Goal: Task Accomplishment & Management: Manage account settings

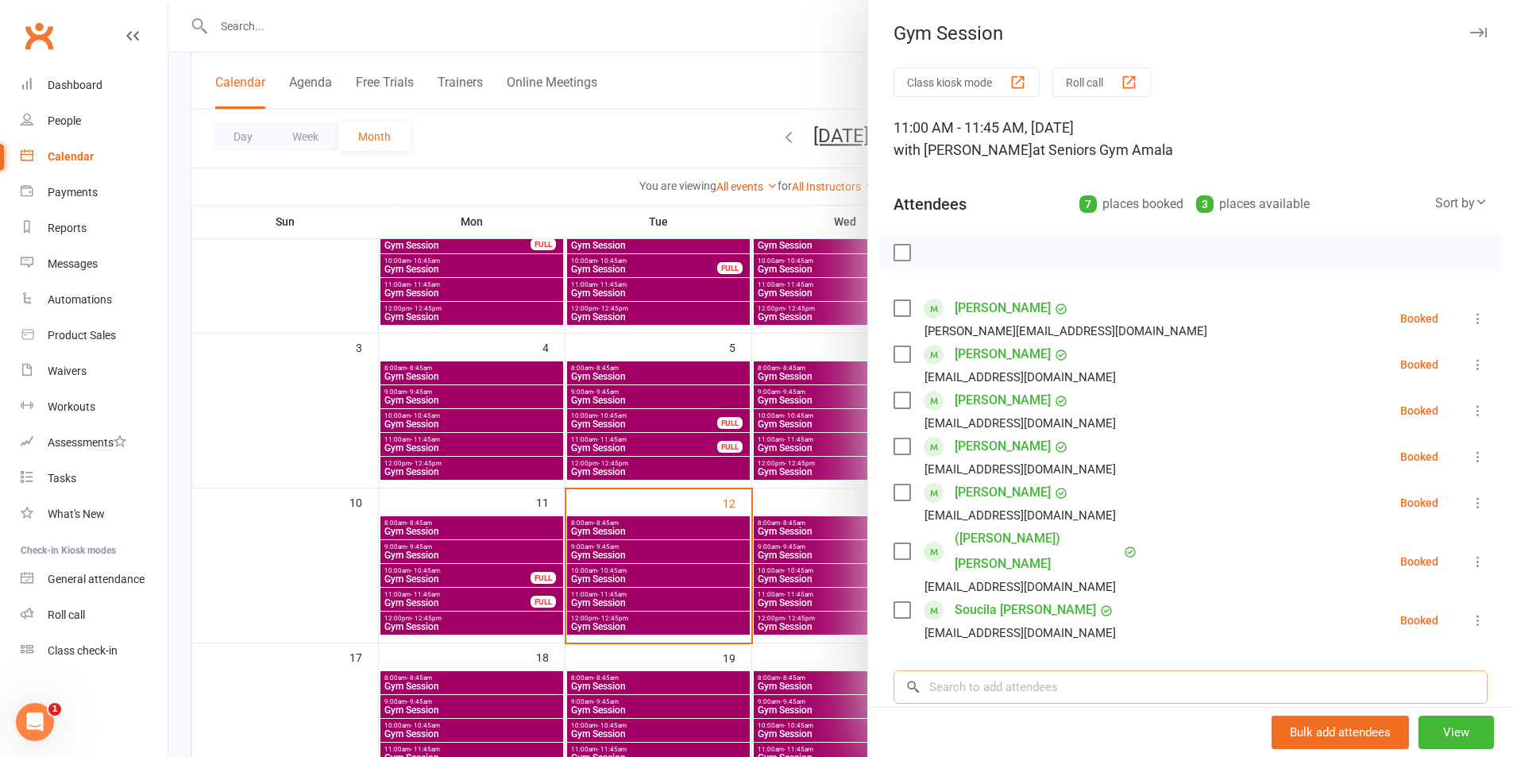
click at [1027, 670] on input "search" at bounding box center [1190, 686] width 594 height 33
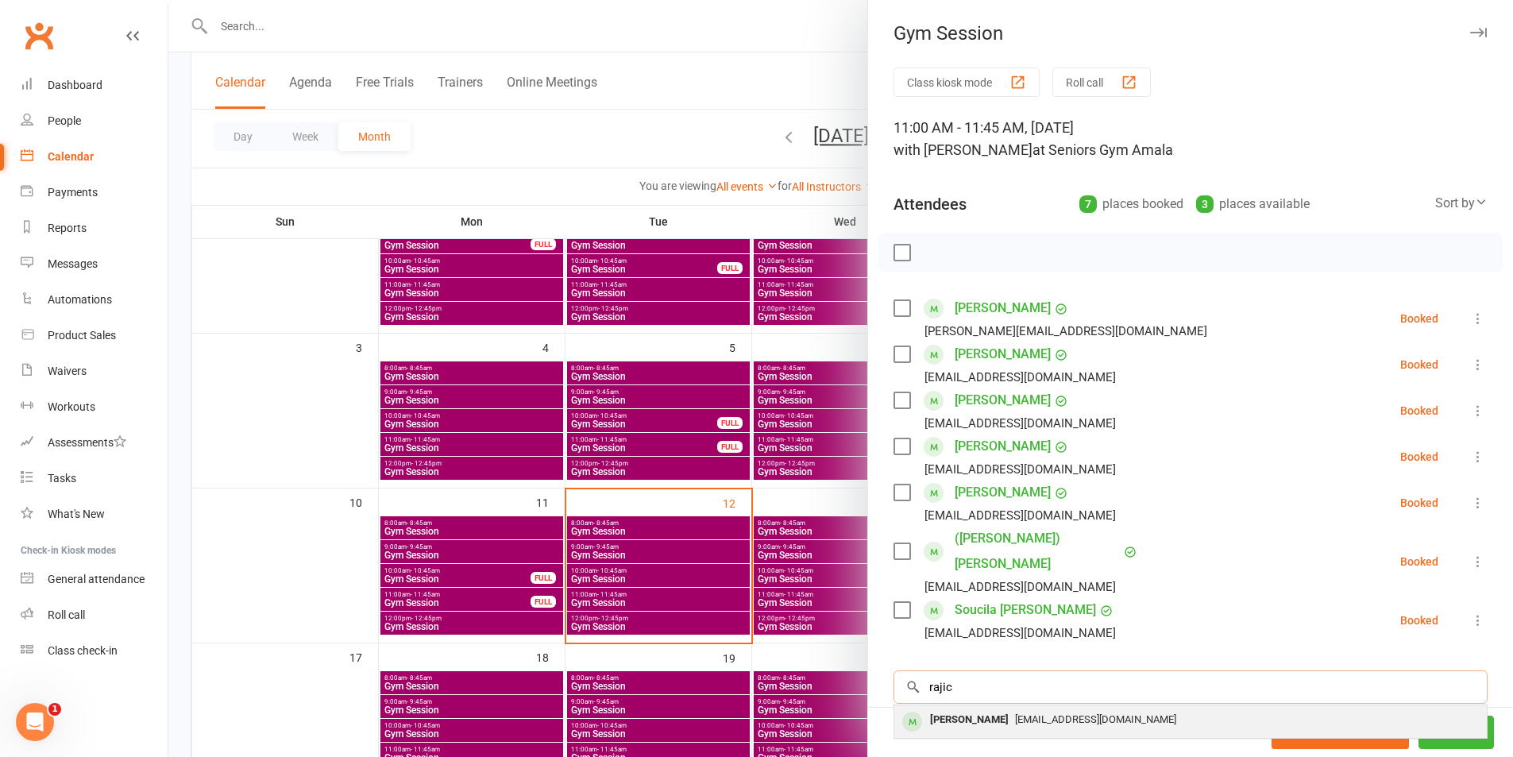
type input "rajic"
click at [958, 708] on div "[PERSON_NAME]" at bounding box center [968, 719] width 91 height 23
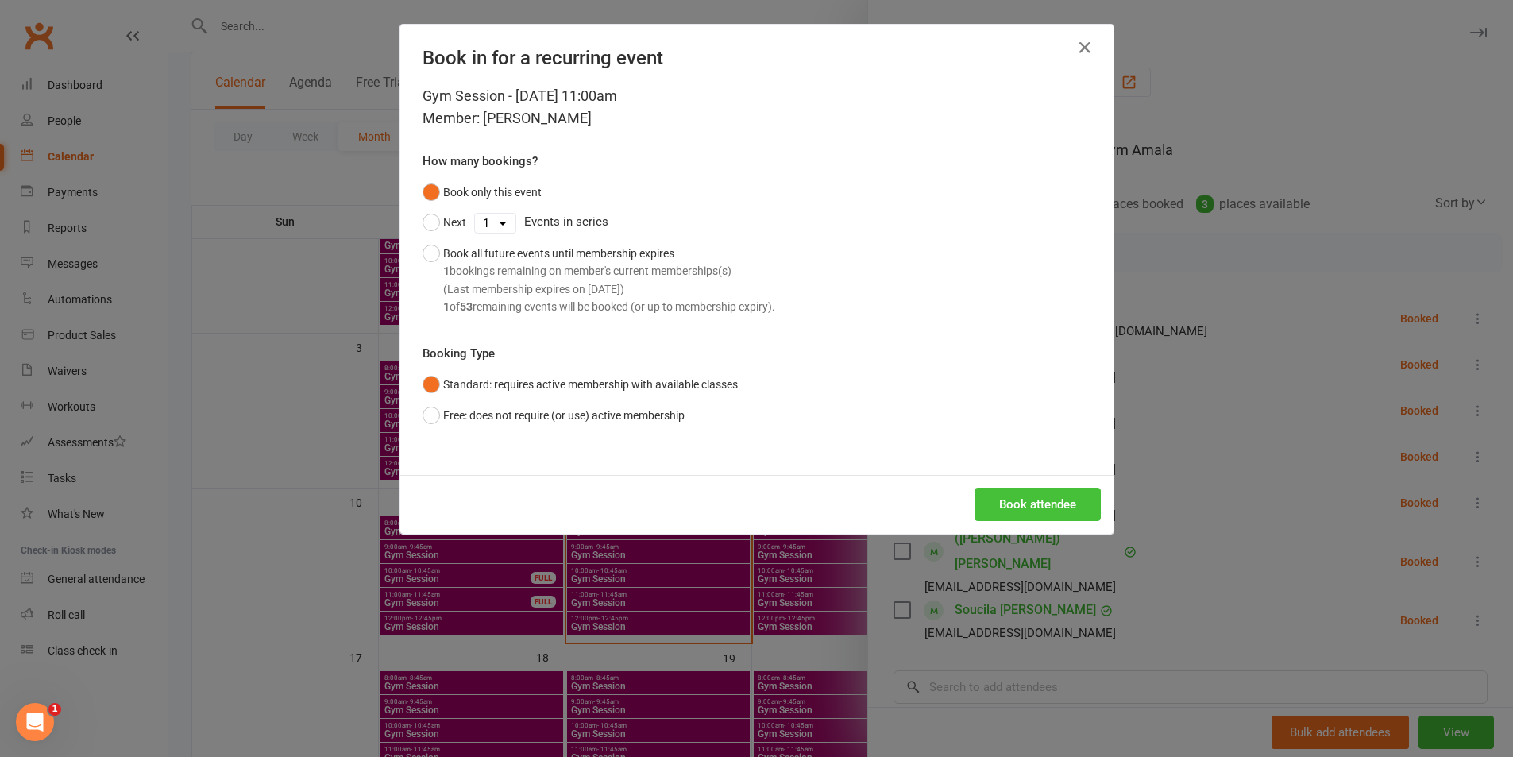
drag, startPoint x: 988, startPoint y: 466, endPoint x: 992, endPoint y: 495, distance: 29.6
click at [989, 476] on div "Book in for a recurring event Gym Session - [DATE] 11:00am Member: [PERSON_NAME…" at bounding box center [756, 279] width 713 height 509
click at [993, 499] on button "Book attendee" at bounding box center [1037, 504] width 126 height 33
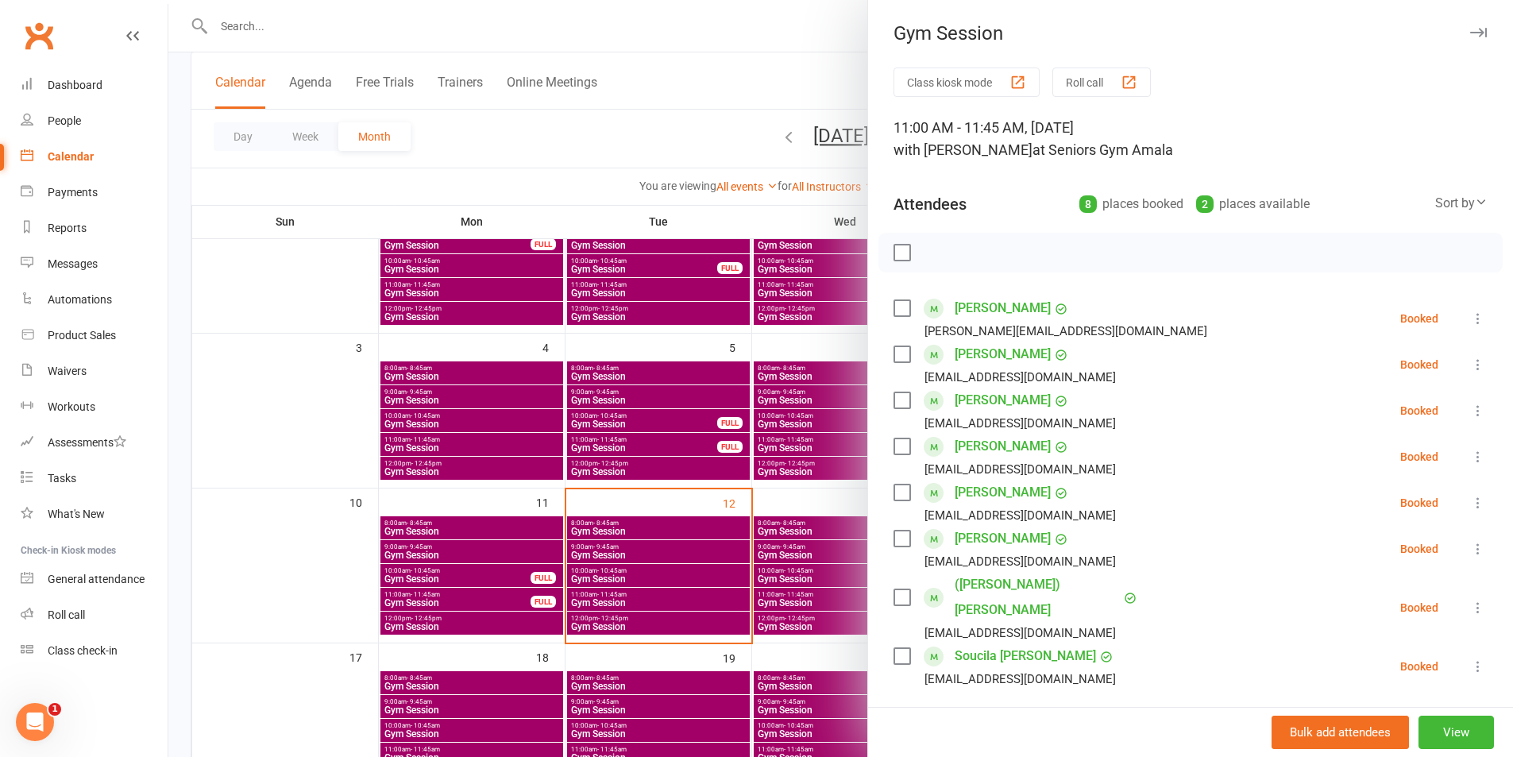
click at [644, 603] on div at bounding box center [840, 378] width 1344 height 757
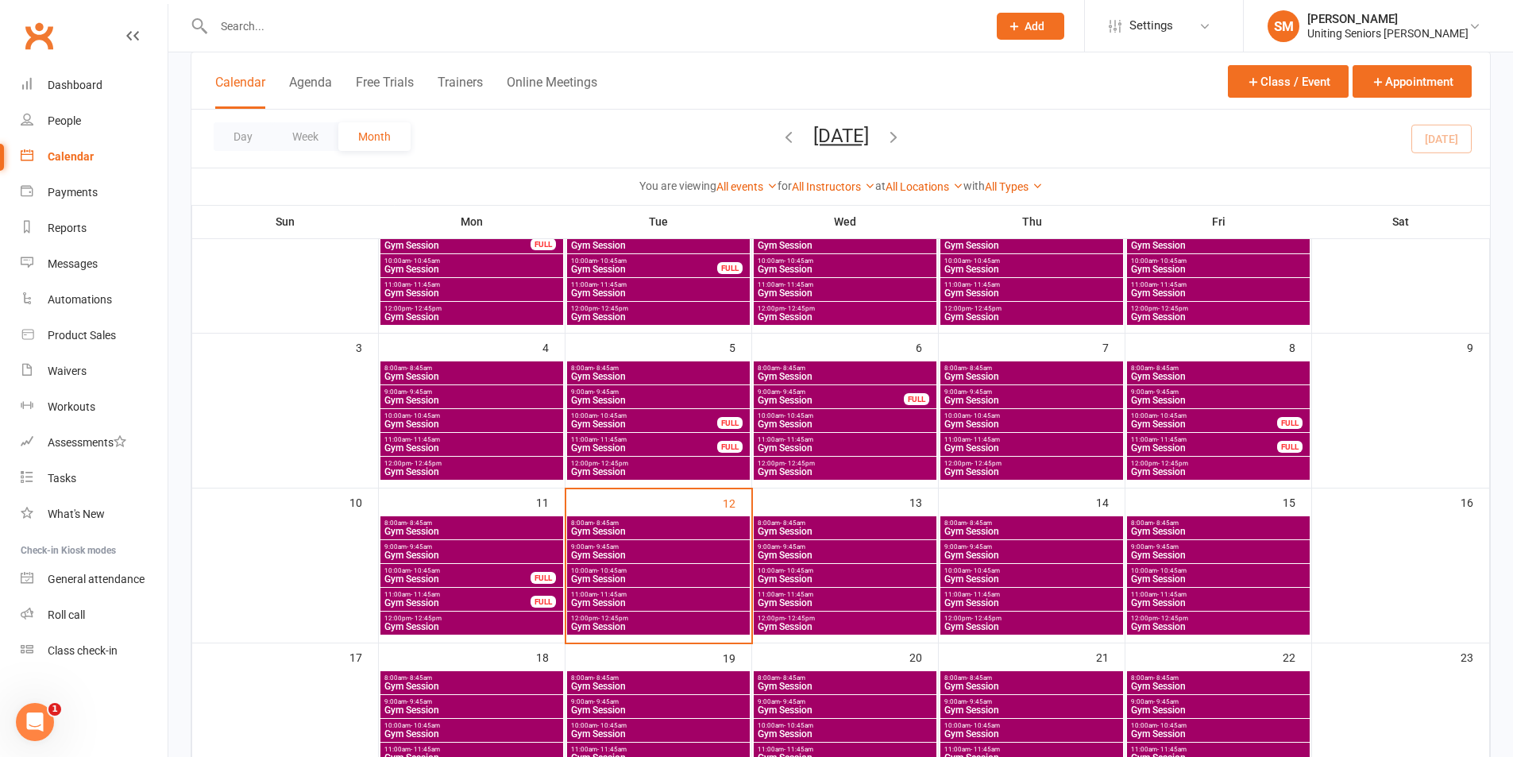
click at [645, 602] on span "Gym Session" at bounding box center [658, 603] width 176 height 10
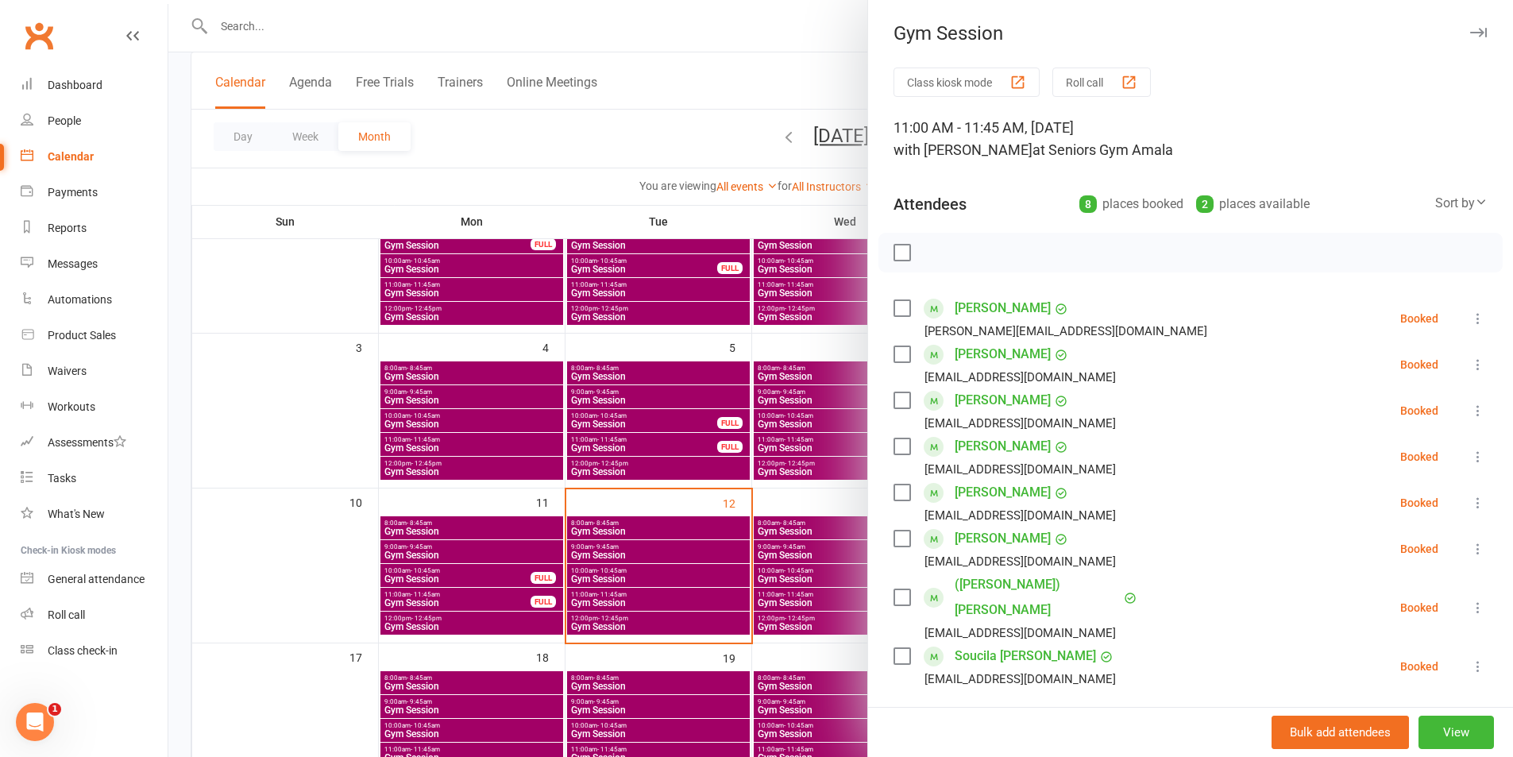
click at [746, 557] on div at bounding box center [840, 378] width 1344 height 757
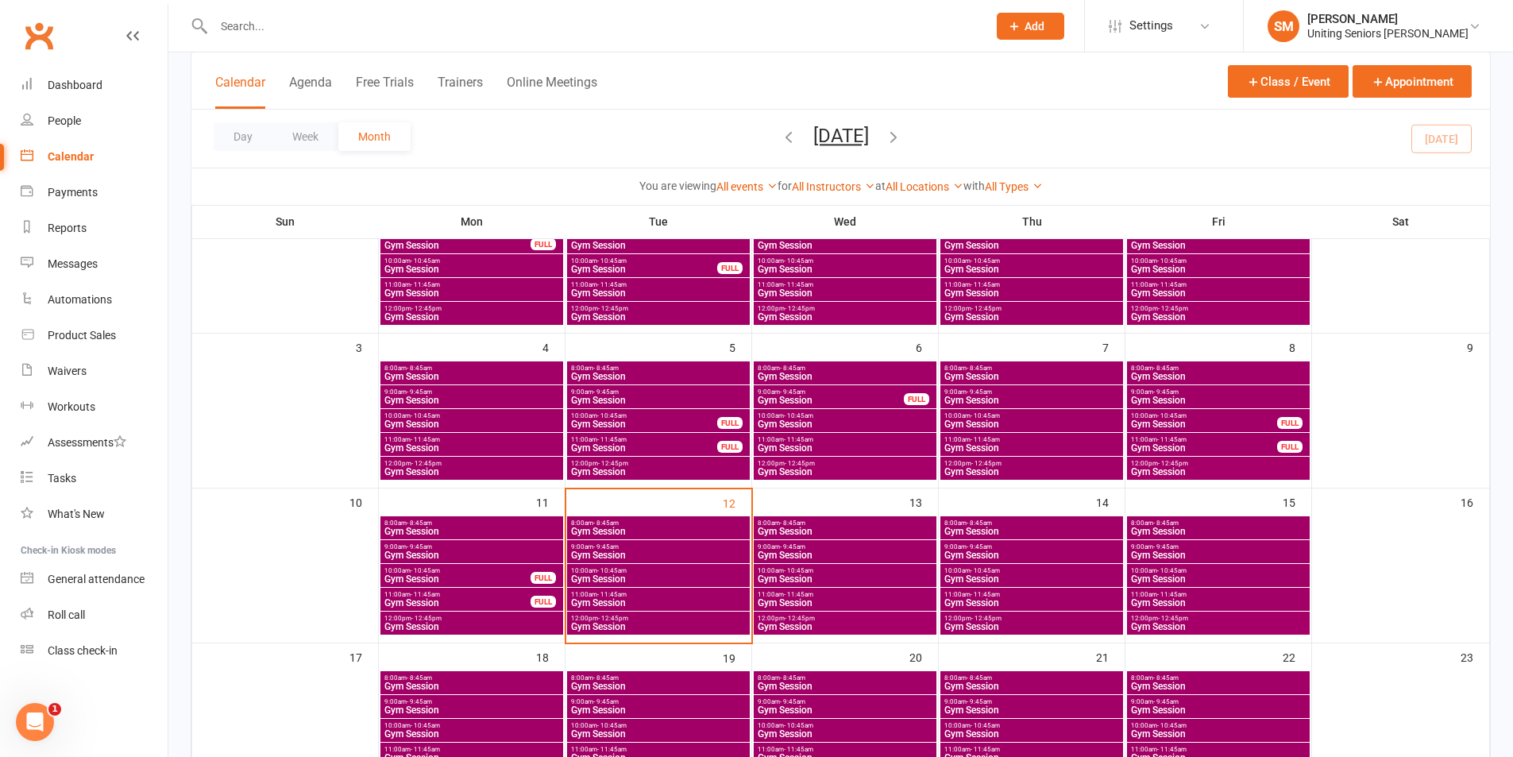
click at [1185, 555] on span "Gym Session" at bounding box center [1218, 555] width 176 height 10
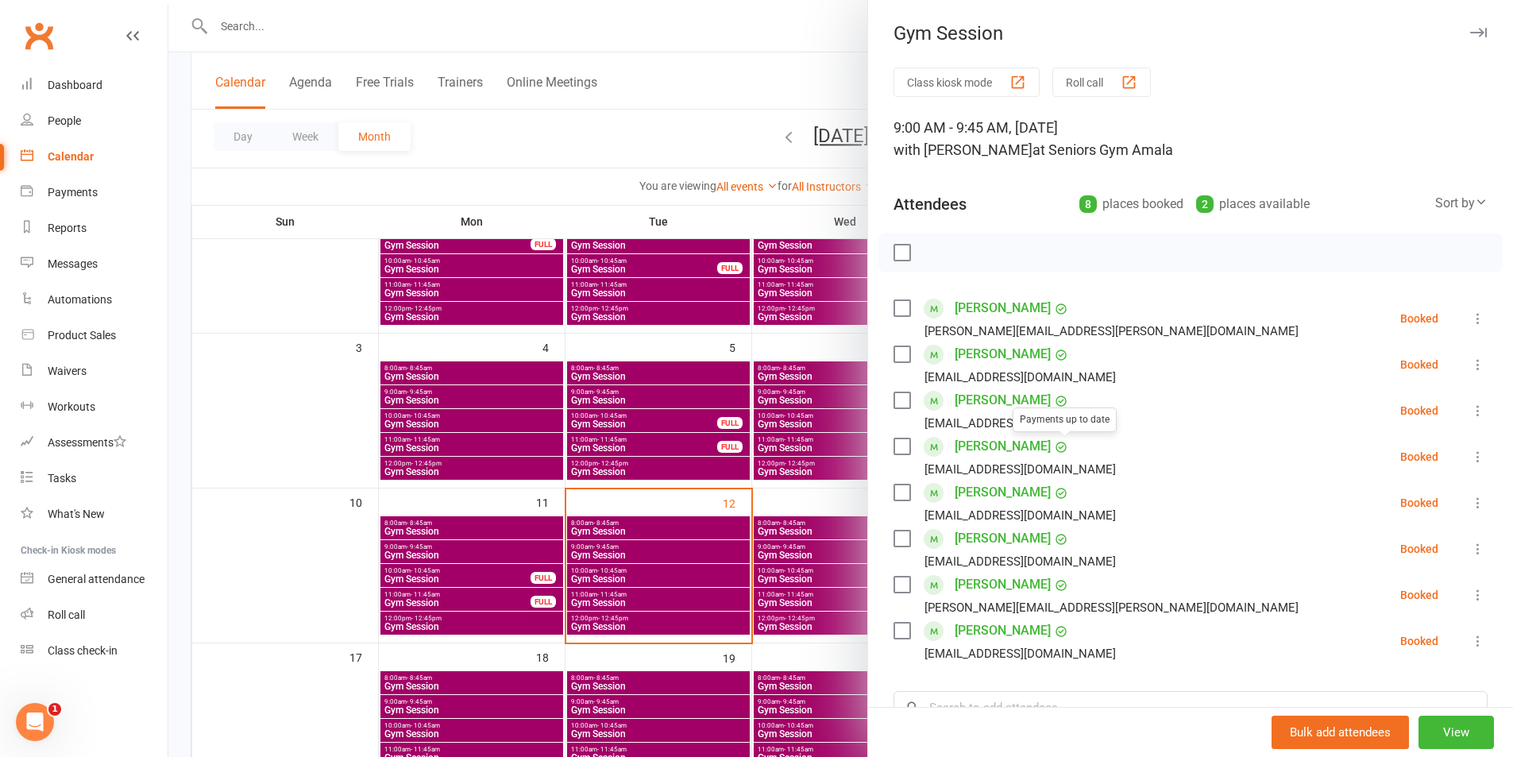
click at [743, 507] on div at bounding box center [840, 378] width 1344 height 757
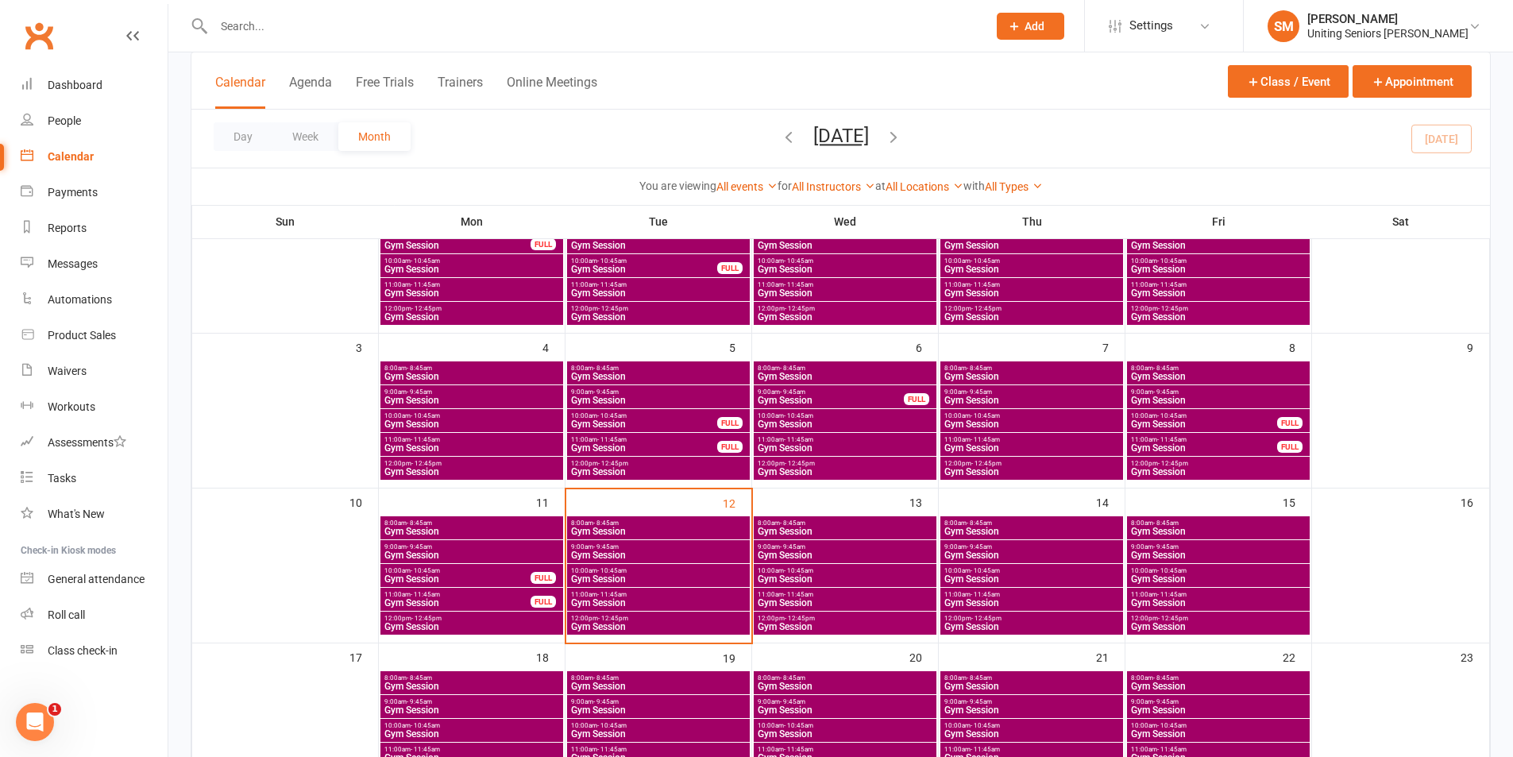
click at [624, 594] on span "- 11:45am" at bounding box center [611, 594] width 29 height 7
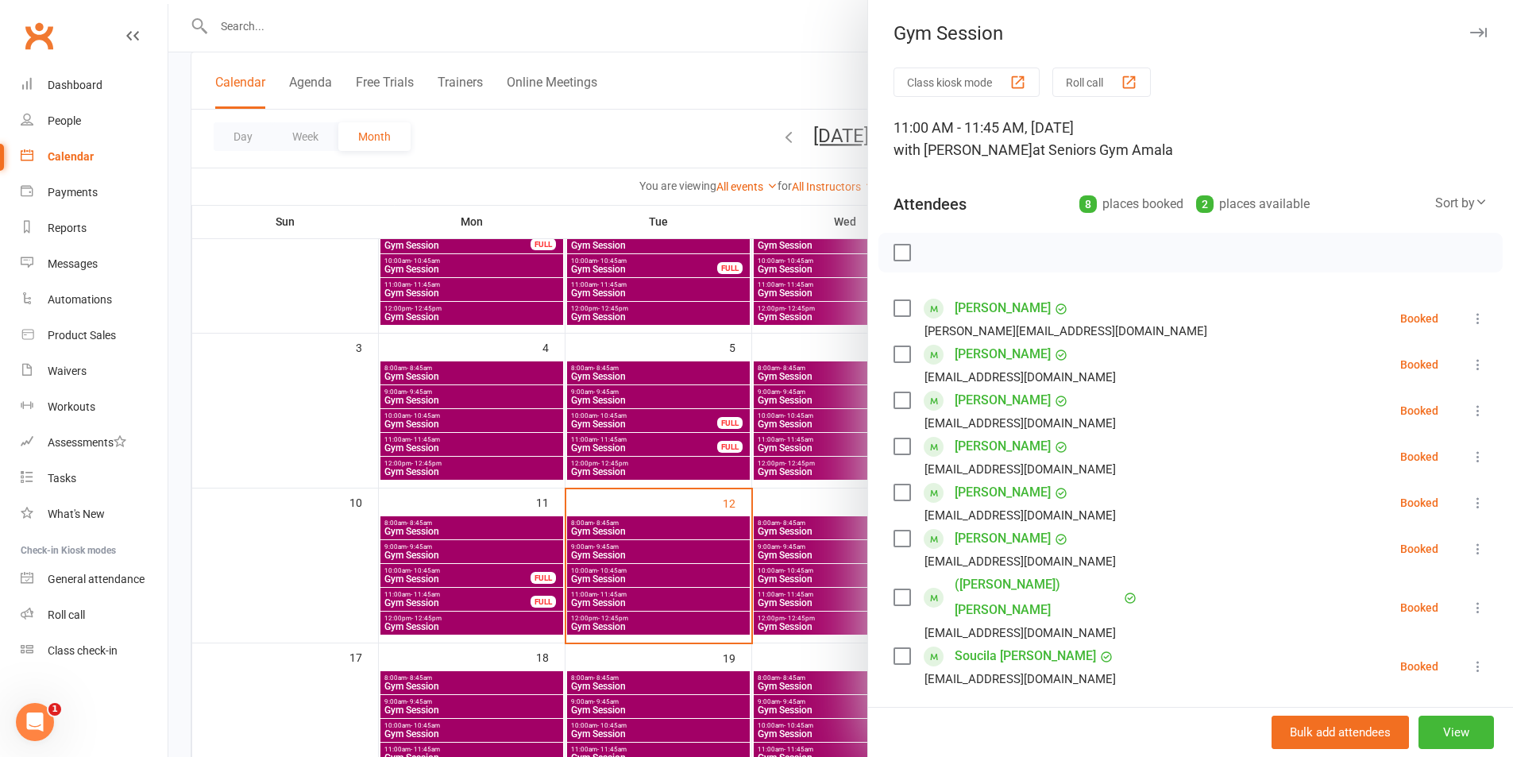
click at [1451, 468] on li "[PERSON_NAME] [EMAIL_ADDRESS][DOMAIN_NAME] Booked More info Remove Check in Mar…" at bounding box center [1190, 457] width 594 height 46
click at [1468, 465] on button at bounding box center [1477, 456] width 19 height 19
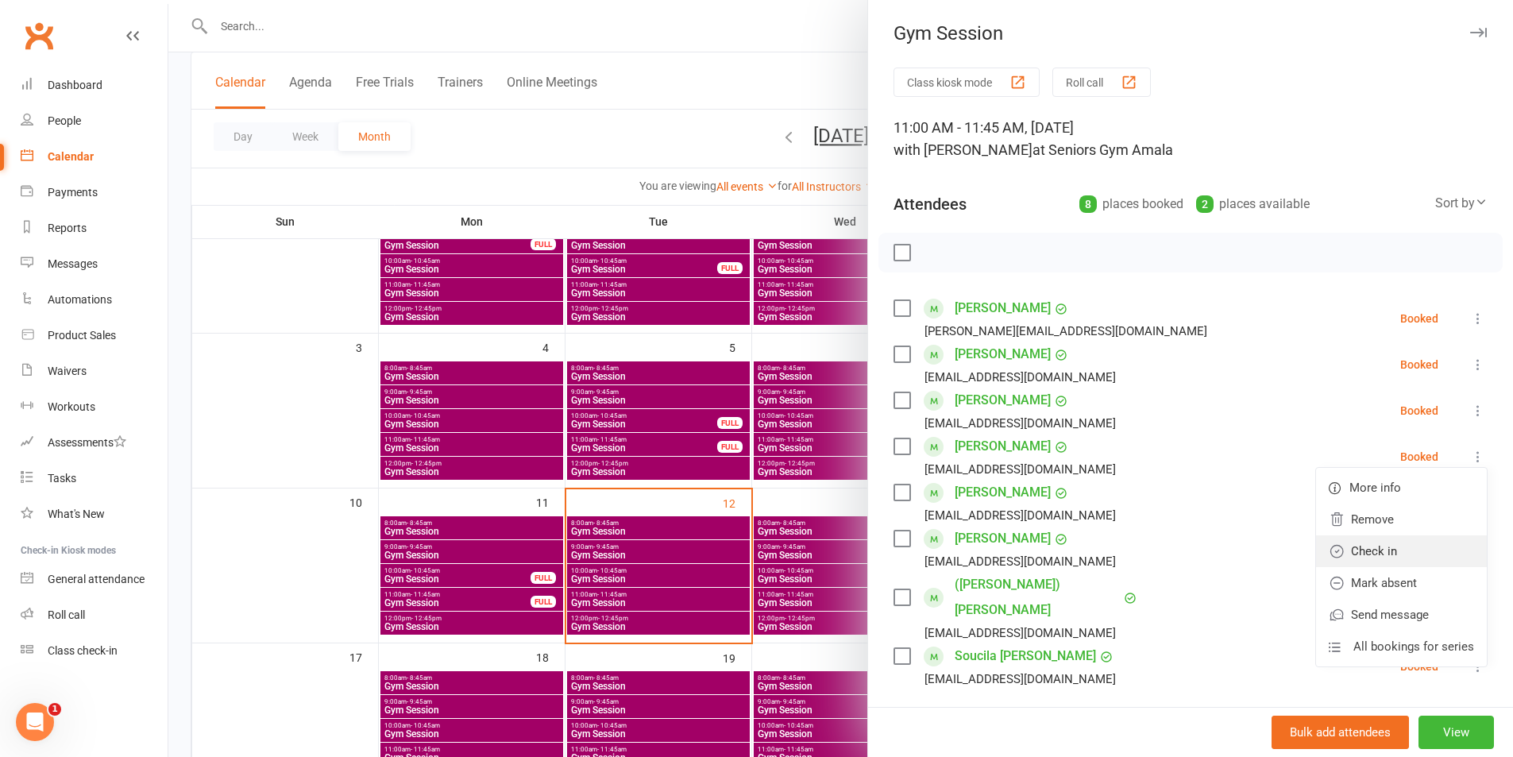
click at [1381, 541] on link "Check in" at bounding box center [1401, 551] width 171 height 32
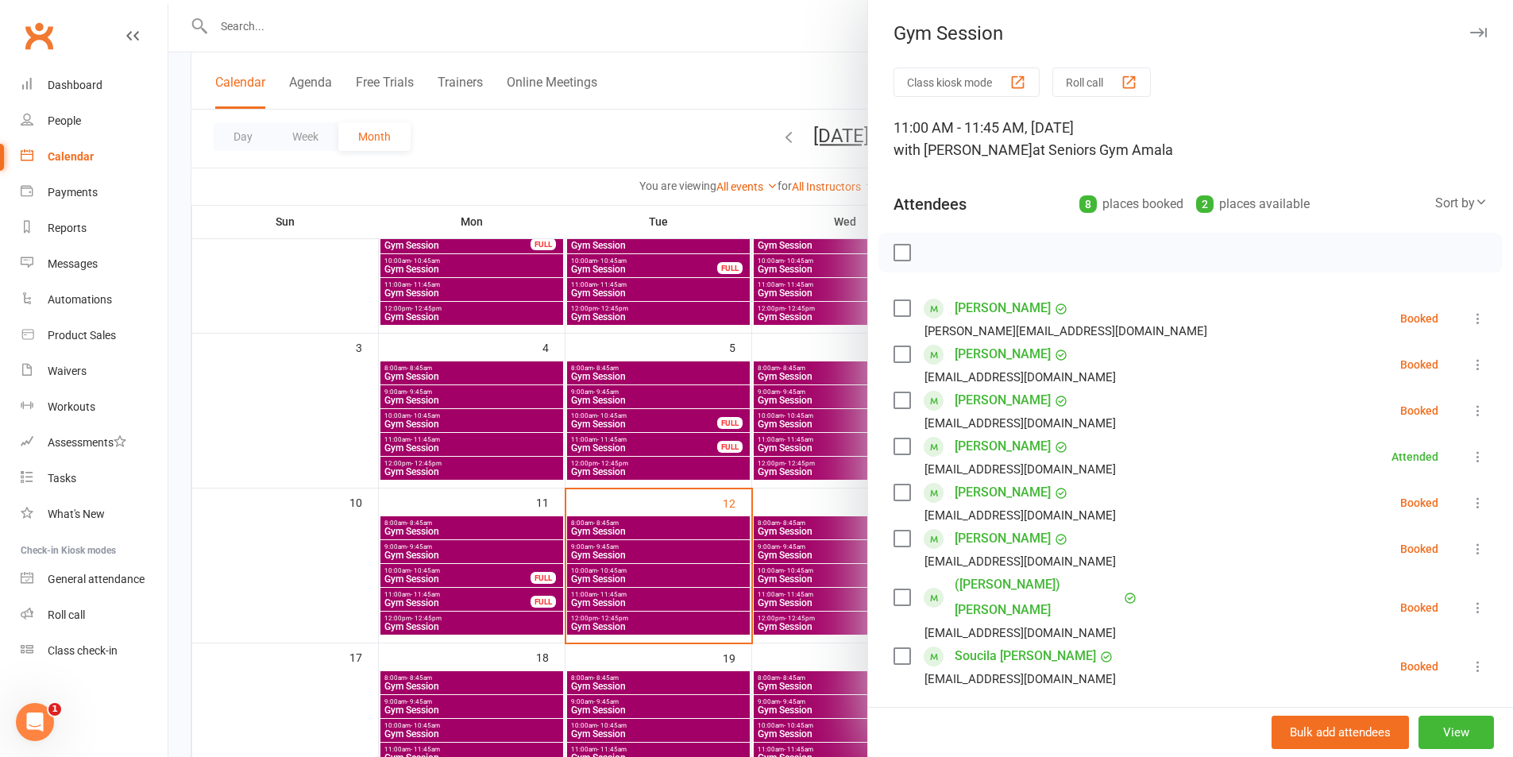
click at [1470, 314] on icon at bounding box center [1478, 318] width 16 height 16
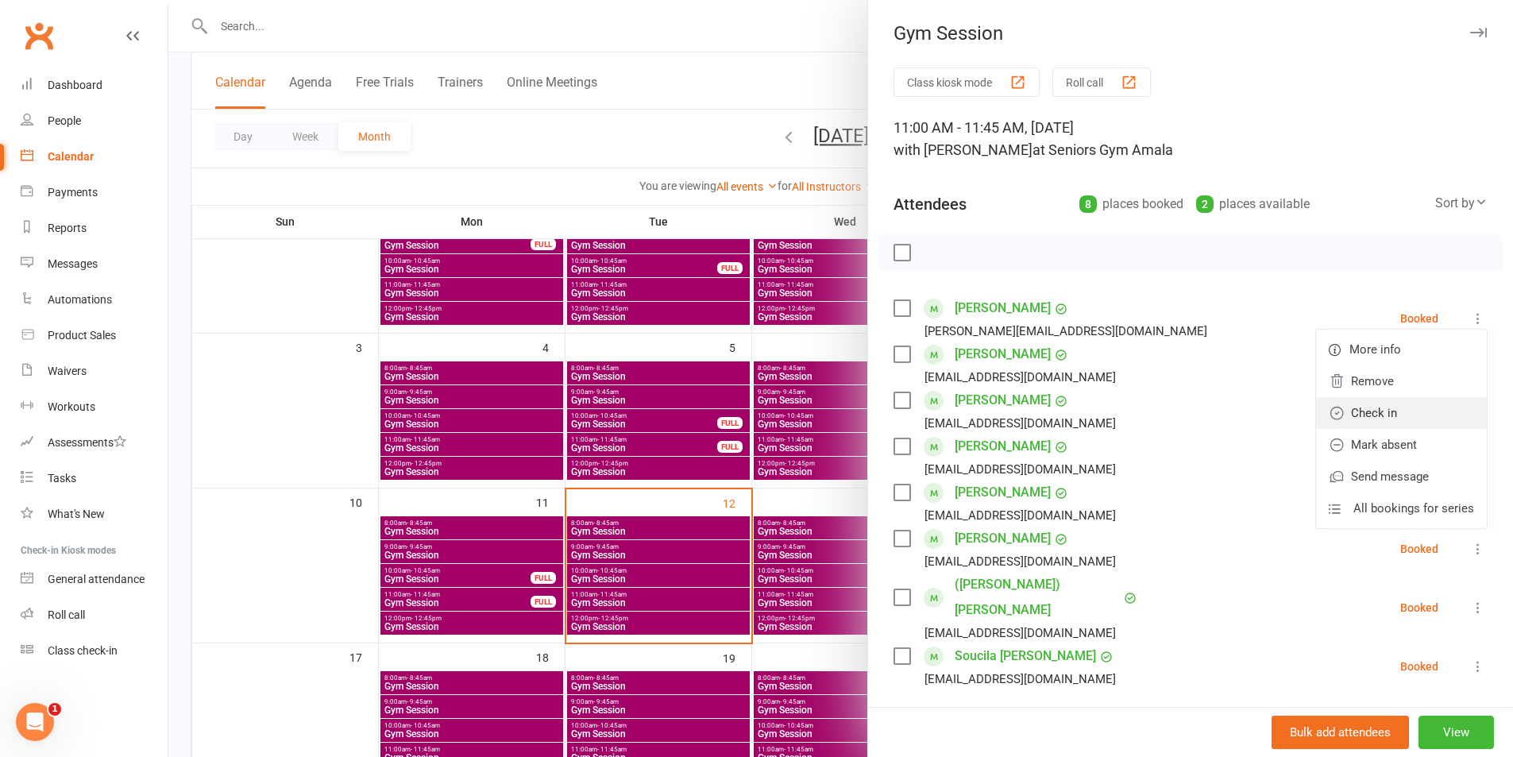
click at [1412, 414] on link "Check in" at bounding box center [1401, 413] width 171 height 32
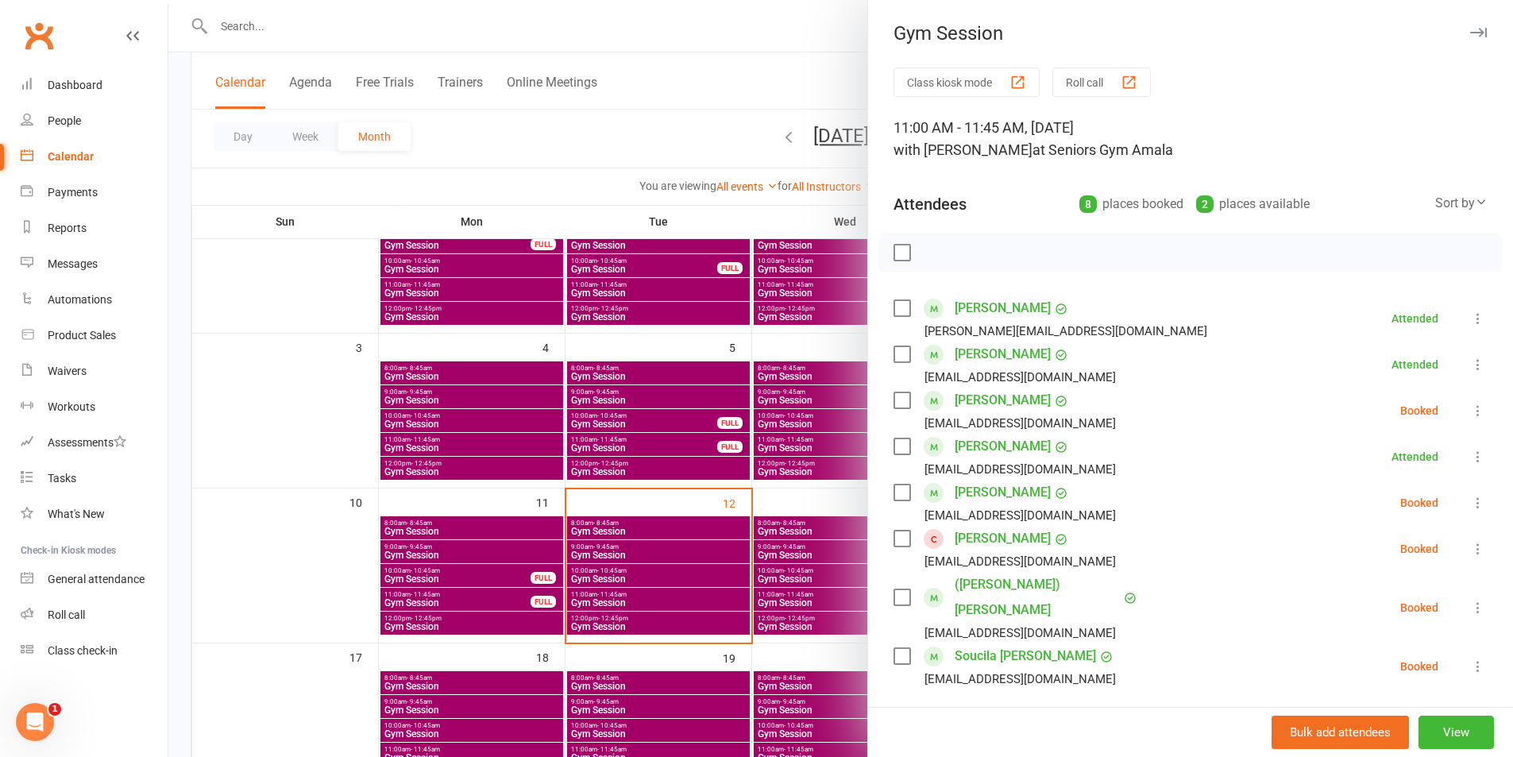
click at [1470, 411] on icon at bounding box center [1478, 411] width 16 height 16
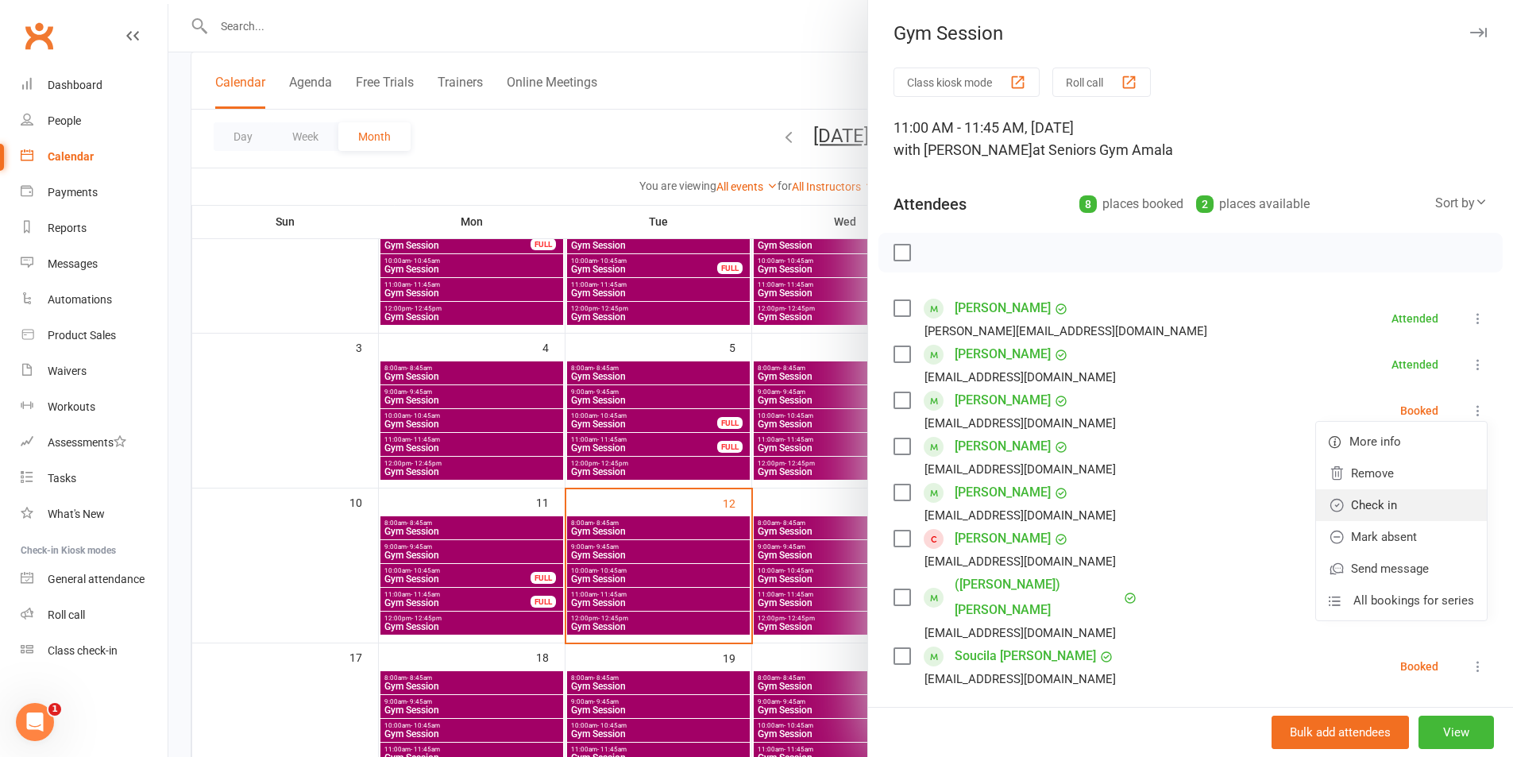
drag, startPoint x: 1397, startPoint y: 509, endPoint x: 1293, endPoint y: 513, distance: 103.3
click at [1396, 509] on link "Check in" at bounding box center [1401, 505] width 171 height 32
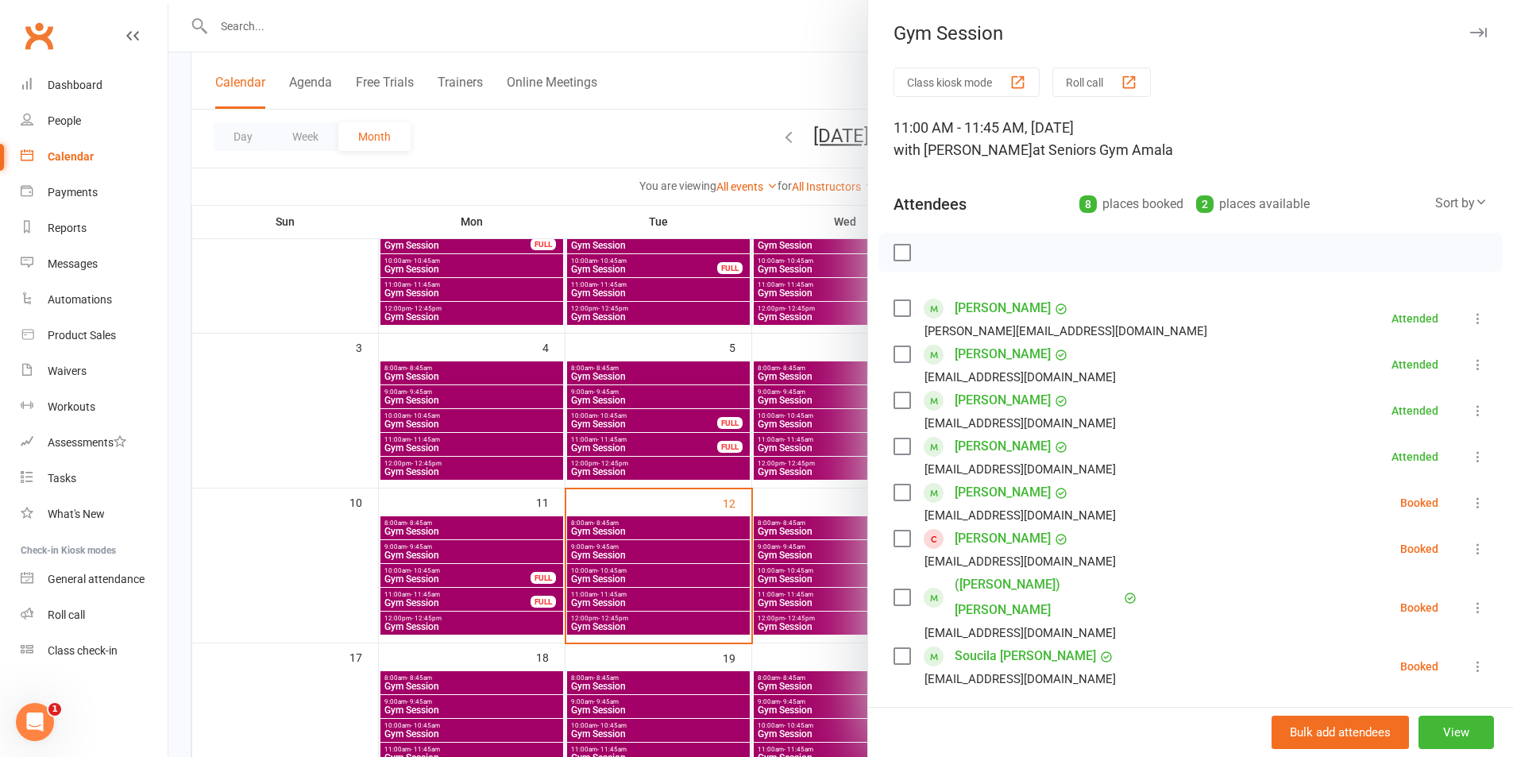
click at [1468, 557] on button at bounding box center [1477, 548] width 19 height 19
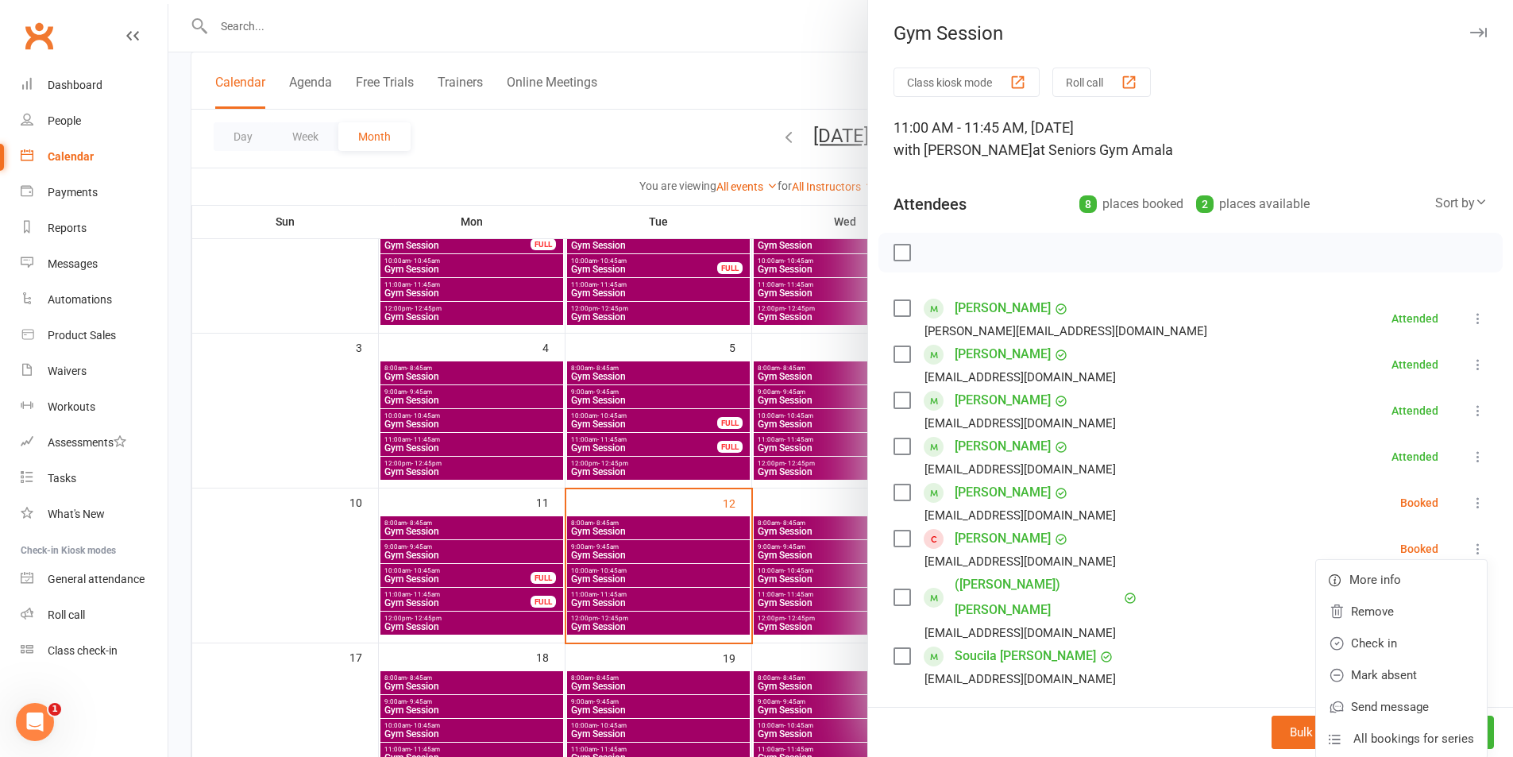
drag, startPoint x: 1259, startPoint y: 513, endPoint x: 1298, endPoint y: 522, distance: 40.1
click at [1262, 513] on li "[PERSON_NAME] [EMAIL_ADDRESS][DOMAIN_NAME] Booked More info Remove Check in Mar…" at bounding box center [1190, 503] width 594 height 46
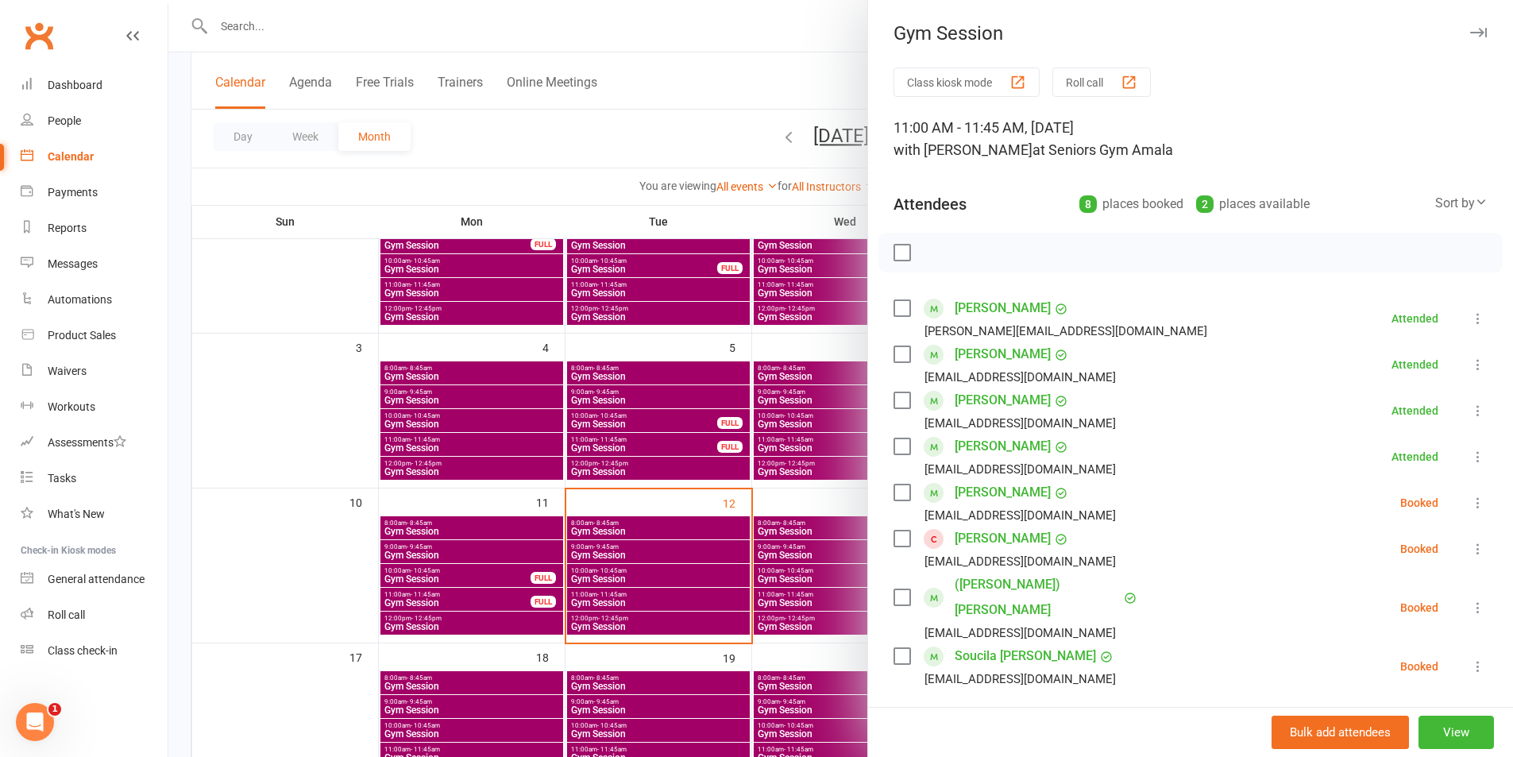
click at [645, 511] on div at bounding box center [840, 378] width 1344 height 757
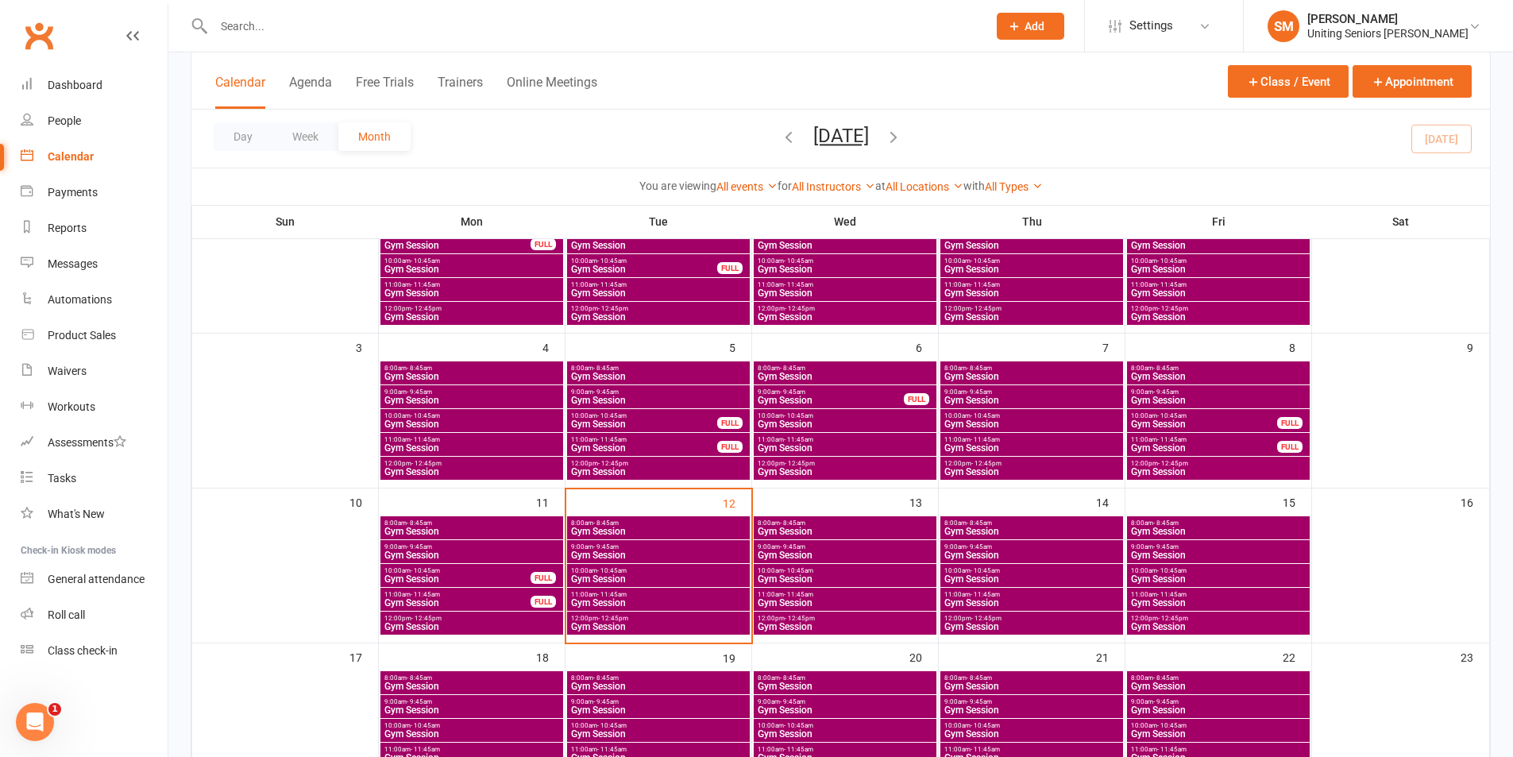
click at [674, 625] on span "Gym Session" at bounding box center [658, 627] width 176 height 10
